Goal: Task Accomplishment & Management: Manage account settings

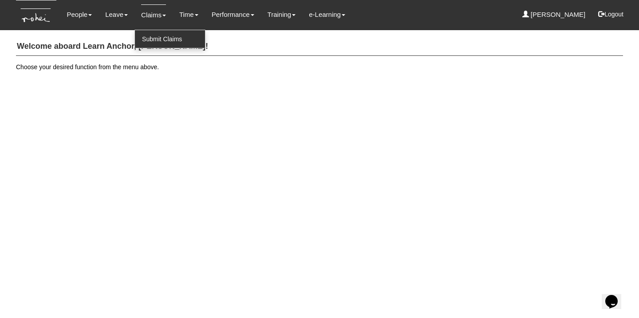
click at [157, 35] on link "Submit Claims" at bounding box center [170, 39] width 70 height 18
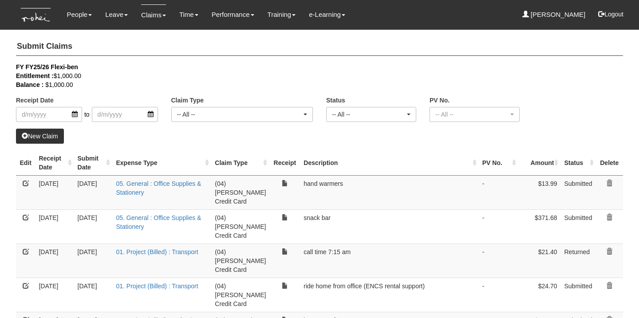
select select "50"
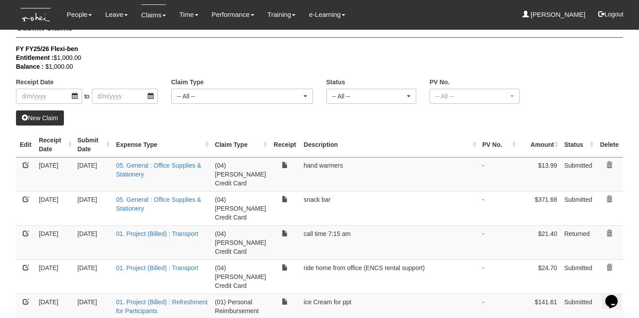
scroll to position [19, 0]
click at [145, 229] on link "01. Project (Billed) : Transport" at bounding box center [157, 232] width 82 height 7
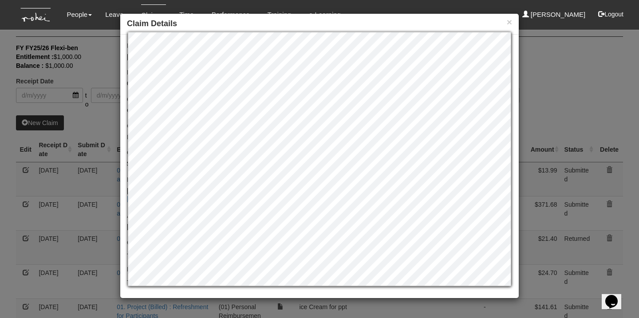
click at [594, 81] on div "× Claim Details Employee [PERSON_NAME] Submit Date [DATE] Expense Type 01. Proj…" at bounding box center [319, 159] width 639 height 318
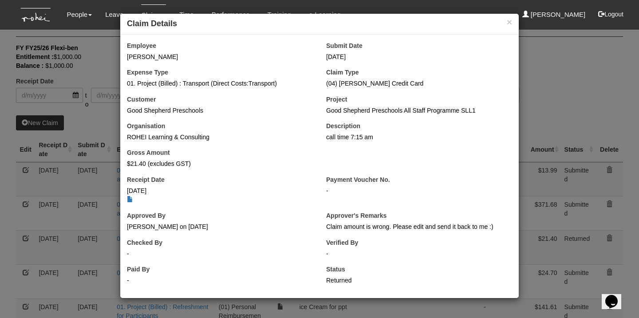
click at [568, 92] on div "× Claim Details Employee [PERSON_NAME] Submit Date [DATE] Expense Type 01. Proj…" at bounding box center [319, 159] width 639 height 318
click at [508, 23] on button "×" at bounding box center [509, 21] width 5 height 9
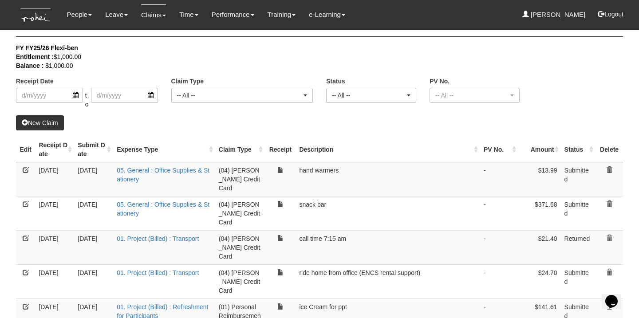
click at [27, 235] on link at bounding box center [26, 238] width 6 height 6
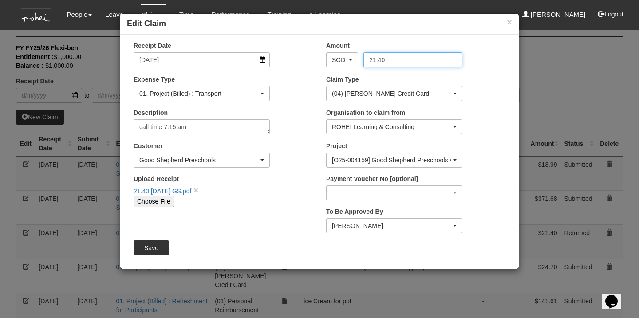
click at [395, 59] on input "21.40" at bounding box center [412, 59] width 98 height 15
type input "21.30"
click at [146, 246] on input "Save" at bounding box center [151, 247] width 35 height 15
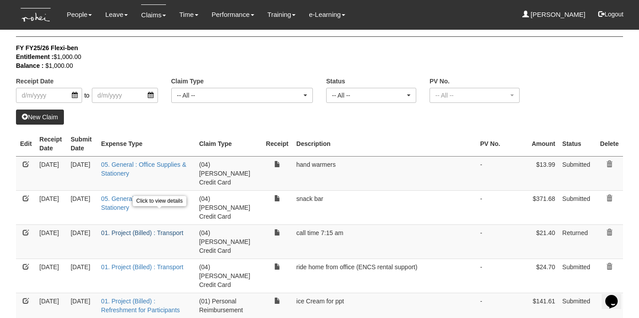
click at [168, 229] on link "01. Project (Billed) : Transport" at bounding box center [142, 232] width 82 height 7
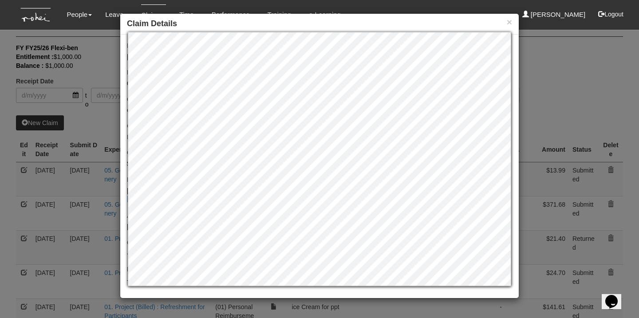
click at [609, 106] on div "× Claim Details Employee [PERSON_NAME] Submit Date [DATE] Expense Type 01. Proj…" at bounding box center [319, 159] width 639 height 318
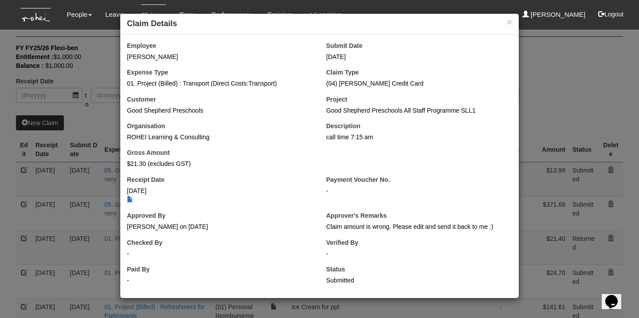
click at [569, 79] on div "× Claim Details Employee [PERSON_NAME] Submit Date [DATE] Expense Type 01. Proj…" at bounding box center [319, 159] width 639 height 318
click at [507, 23] on button "×" at bounding box center [509, 21] width 5 height 9
select select "50"
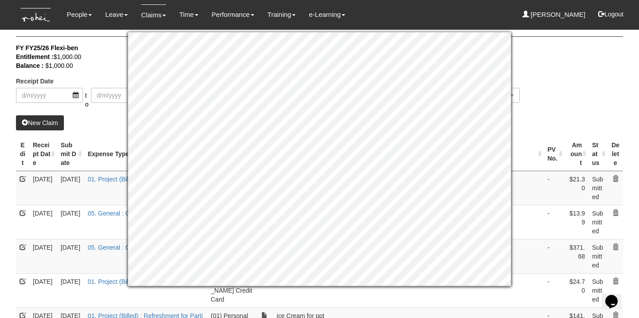
click at [566, 164] on th "Amount" at bounding box center [577, 154] width 24 height 34
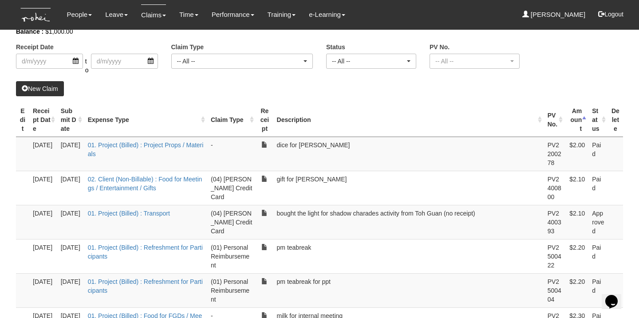
scroll to position [66, 0]
